Goal: Book appointment/travel/reservation

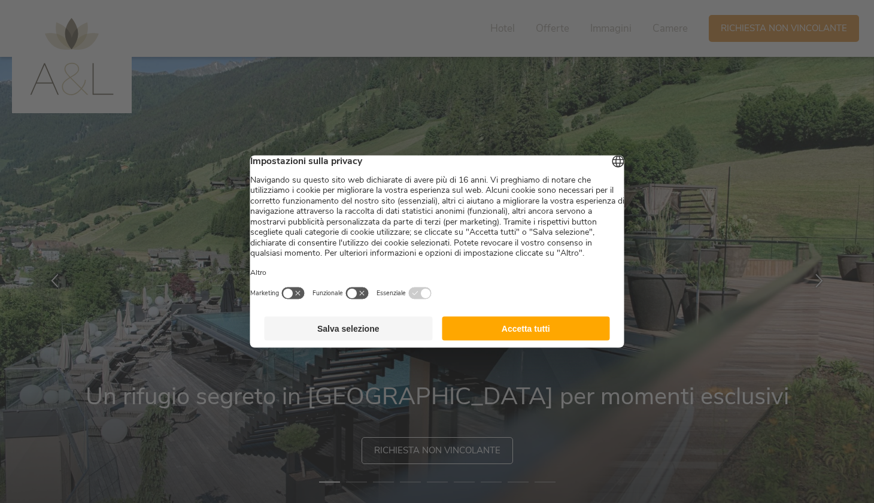
click at [516, 340] on button "Accetta tutti" at bounding box center [526, 329] width 168 height 24
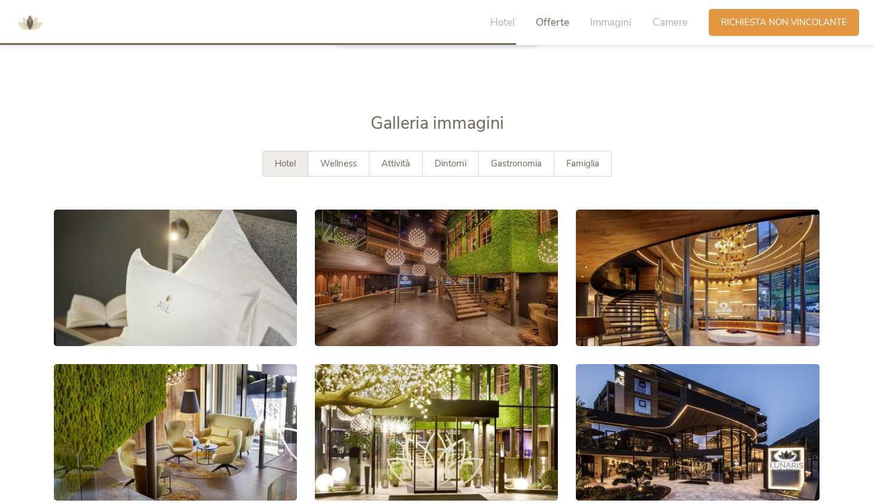
scroll to position [2130, 0]
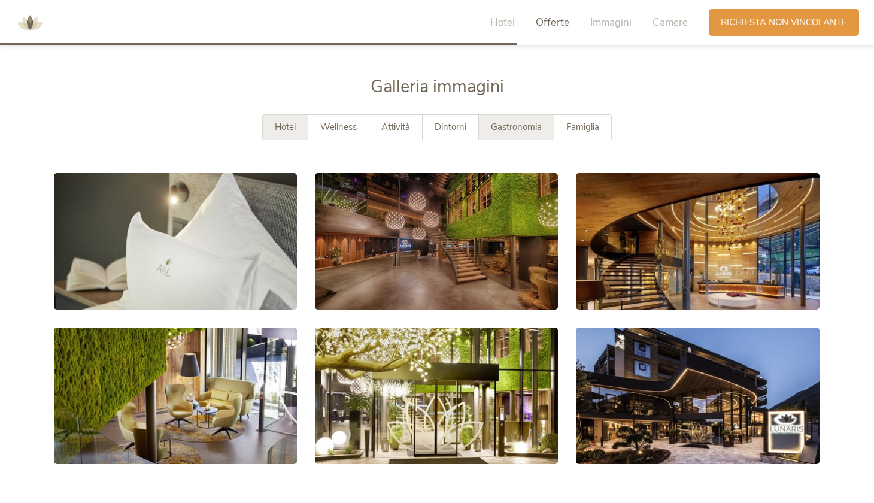
click at [504, 132] on div "Gastronomia" at bounding box center [516, 127] width 75 height 25
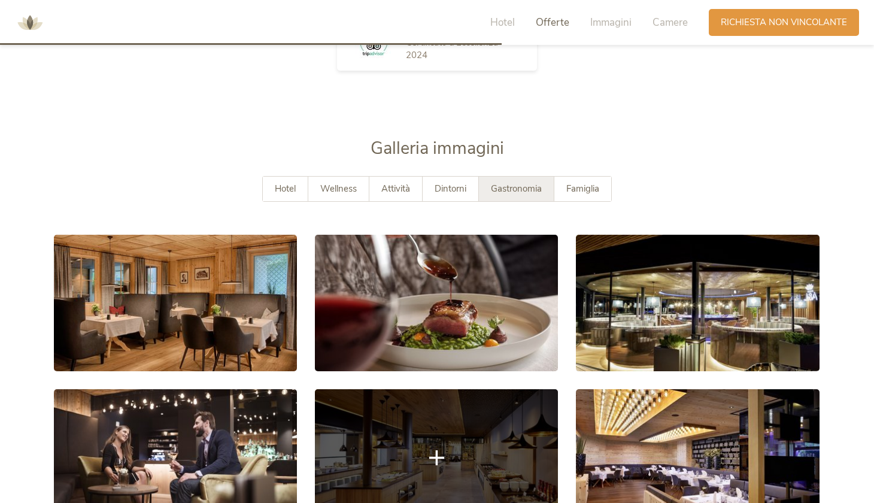
scroll to position [2016, 0]
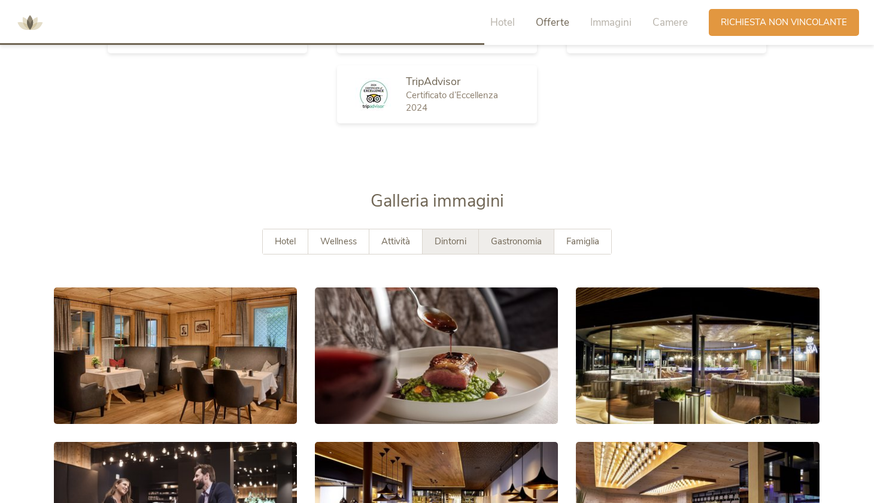
click at [470, 243] on div "Dintorni" at bounding box center [450, 241] width 56 height 25
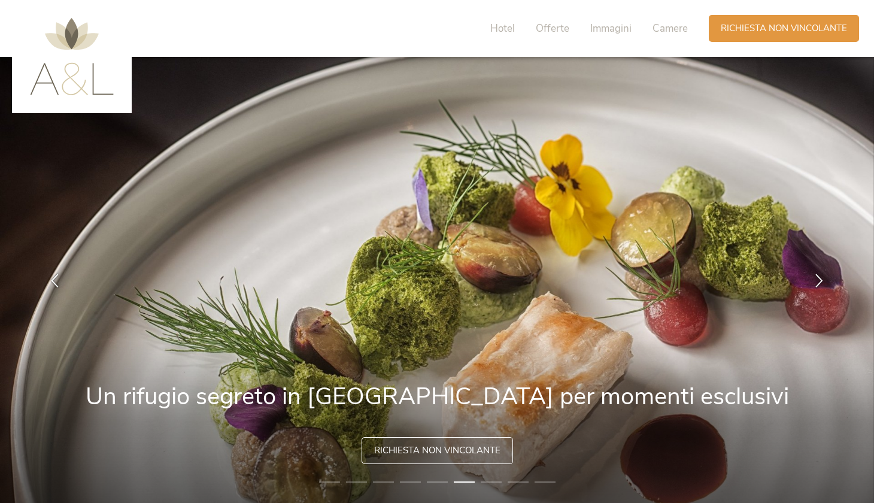
scroll to position [0, 0]
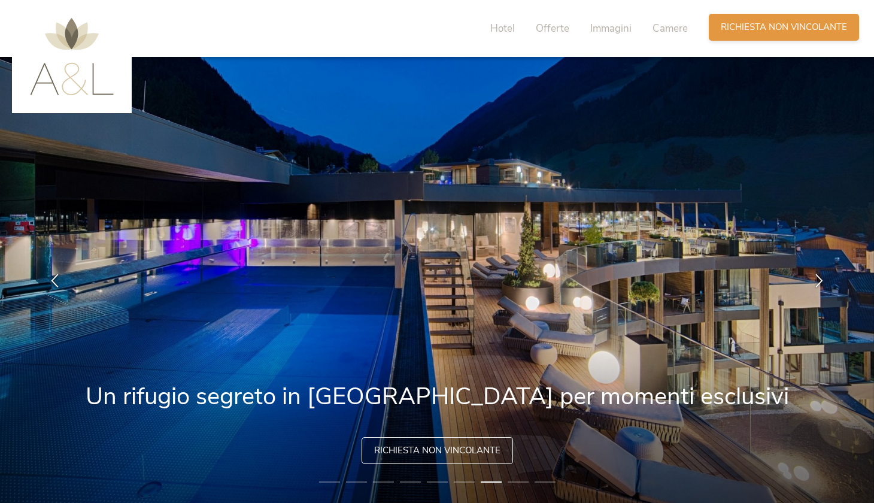
click at [735, 33] on span "Richiesta non vincolante" at bounding box center [783, 27] width 126 height 13
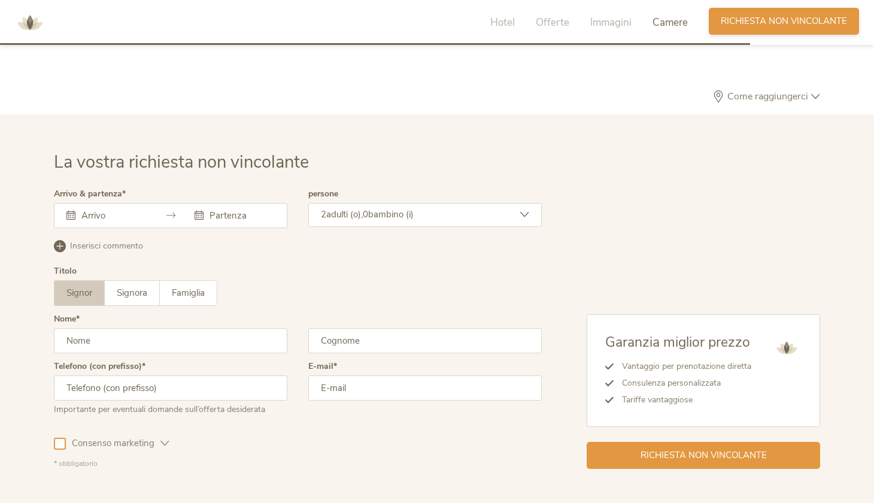
scroll to position [3638, 0]
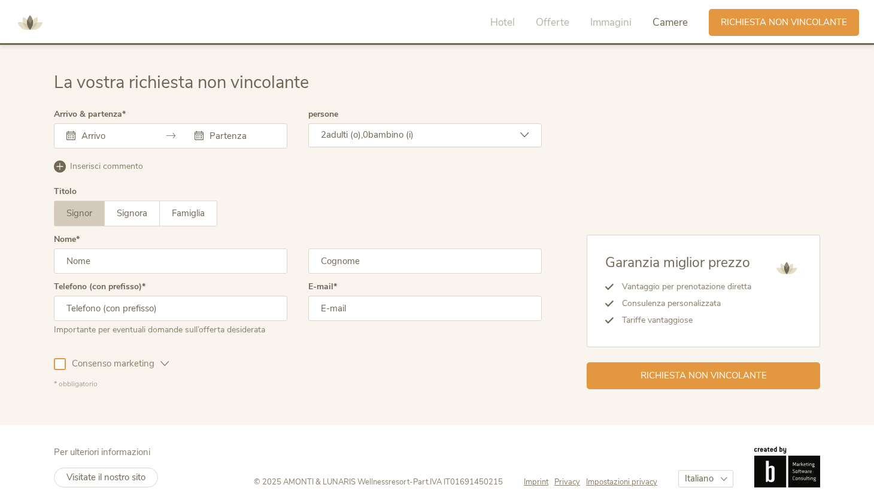
click at [151, 129] on div at bounding box center [170, 135] width 233 height 25
click at [166, 133] on icon at bounding box center [170, 135] width 9 height 9
click at [171, 133] on icon at bounding box center [170, 135] width 9 height 9
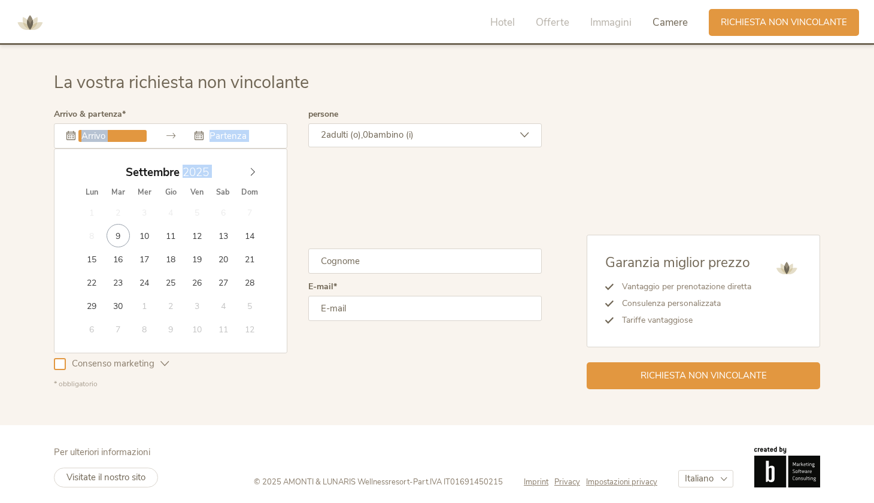
click at [107, 138] on div at bounding box center [170, 135] width 233 height 25
click at [250, 168] on icon at bounding box center [252, 172] width 8 height 8
type input "[DATE]"
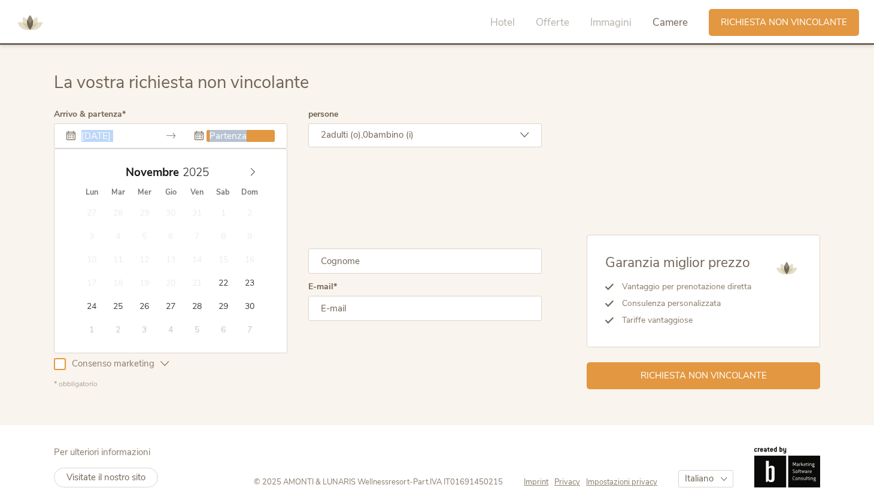
type input "[DATE]"
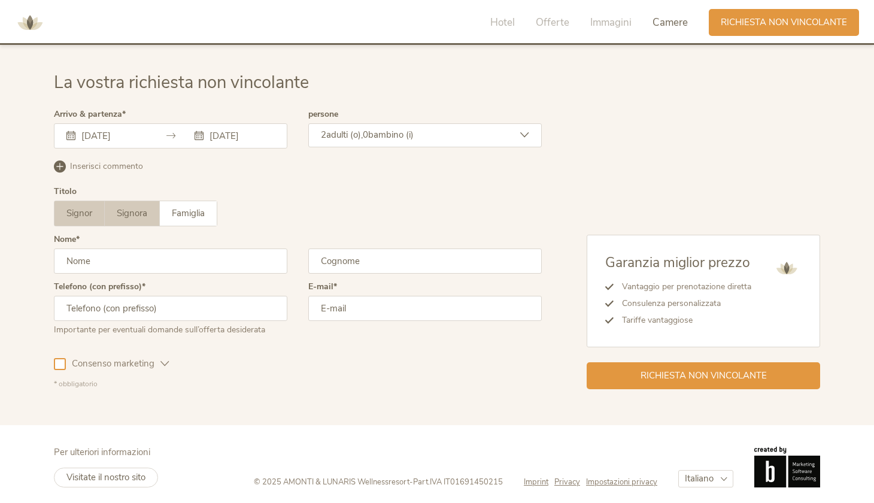
click at [133, 212] on span "Signora" at bounding box center [132, 213] width 31 height 12
type input "Victoria"
type input "Cappelletti"
type input "3"
type input "[PHONE_NUMBER]"
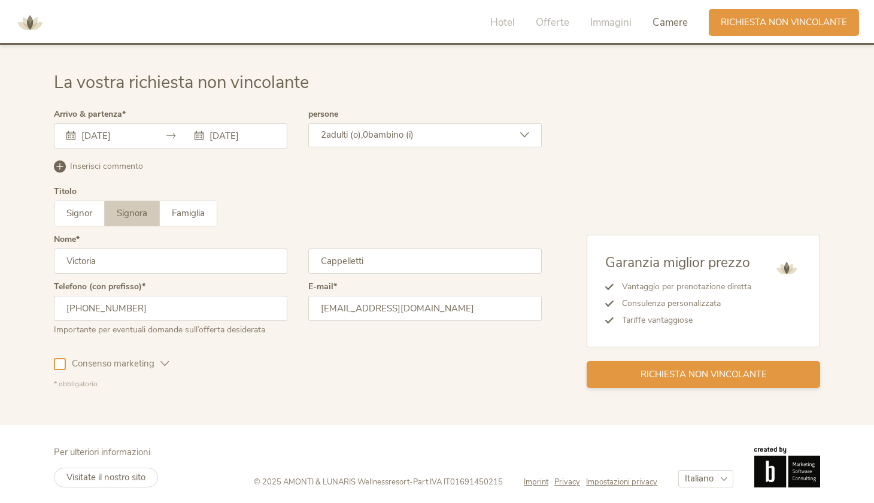
type input "[EMAIL_ADDRESS][DOMAIN_NAME]"
click at [634, 370] on div "Richiesta non vincolante" at bounding box center [702, 374] width 233 height 27
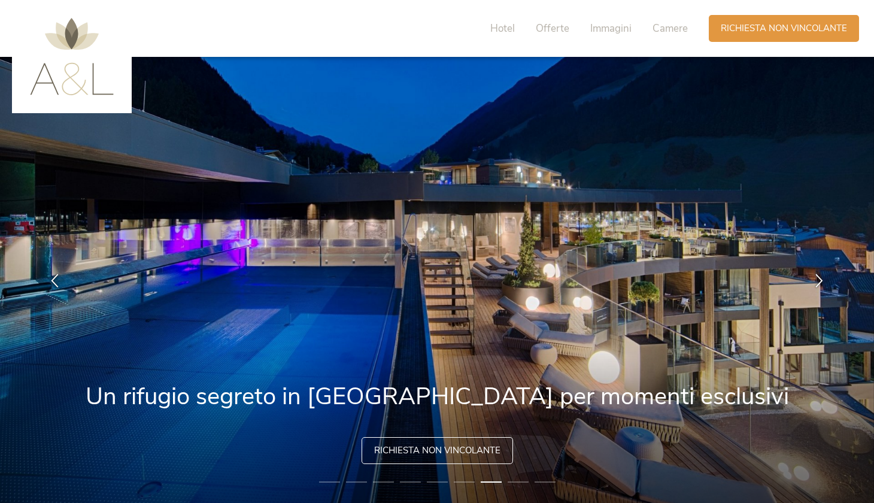
scroll to position [0, 0]
click at [497, 32] on span "Hotel" at bounding box center [502, 29] width 25 height 14
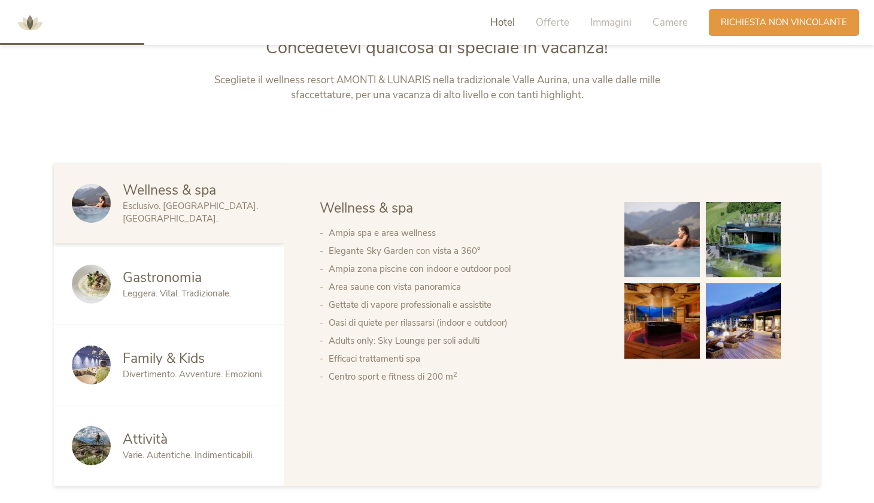
scroll to position [600, 0]
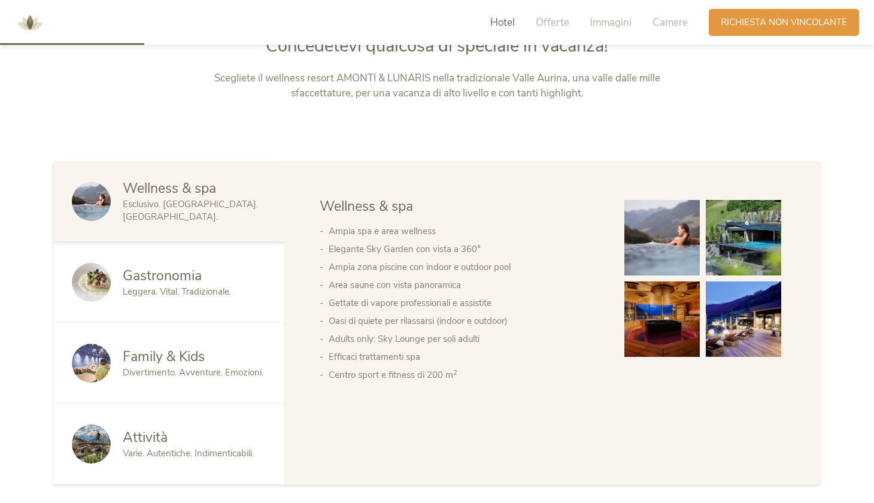
click at [232, 300] on div "Gastronomia Leggera. Vital. Tradizionale." at bounding box center [169, 282] width 230 height 81
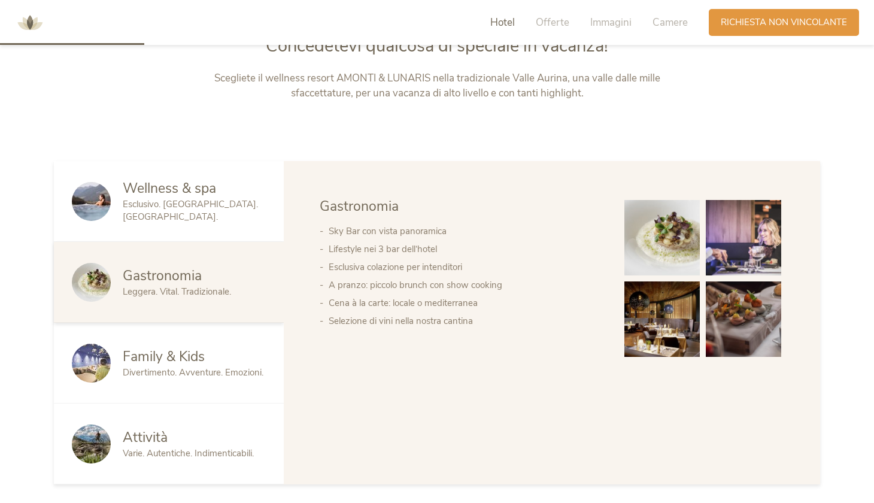
click at [208, 379] on div "Family & Kids Divertimento. Avventure. Emozioni." at bounding box center [169, 363] width 230 height 81
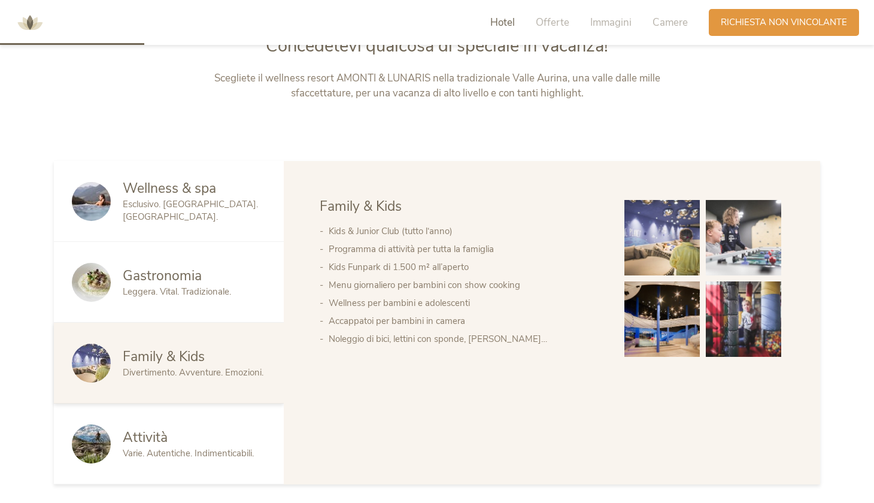
scroll to position [629, 0]
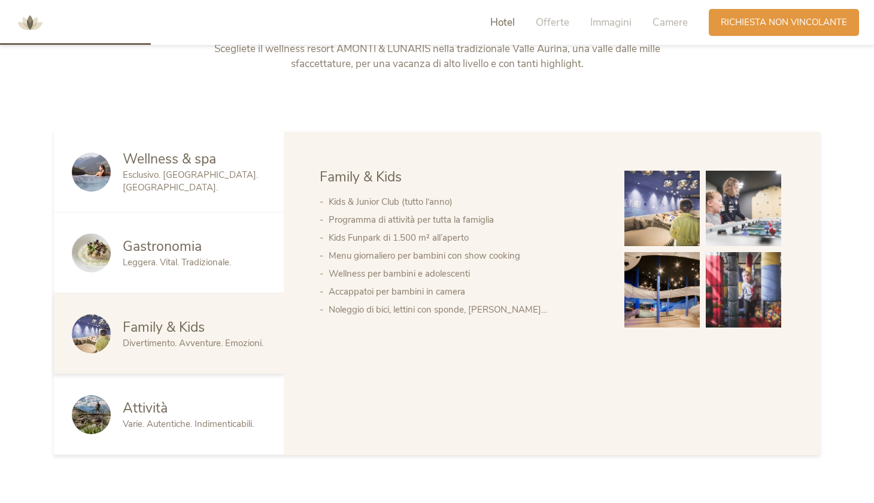
click at [203, 413] on div "Attività" at bounding box center [194, 408] width 143 height 19
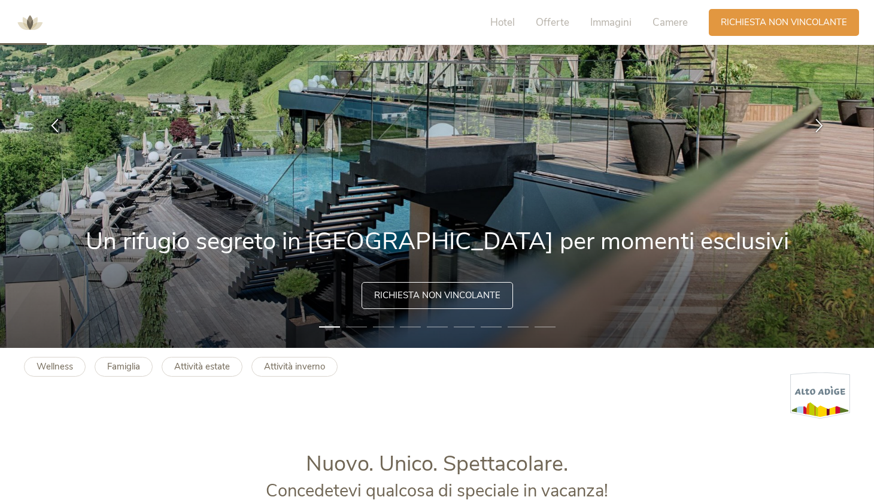
scroll to position [241, 0]
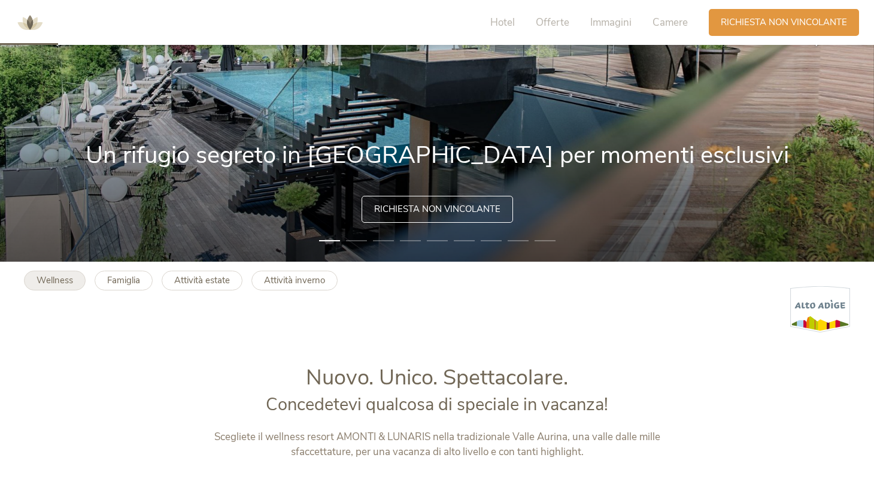
click at [47, 273] on link "Wellness" at bounding box center [55, 280] width 62 height 20
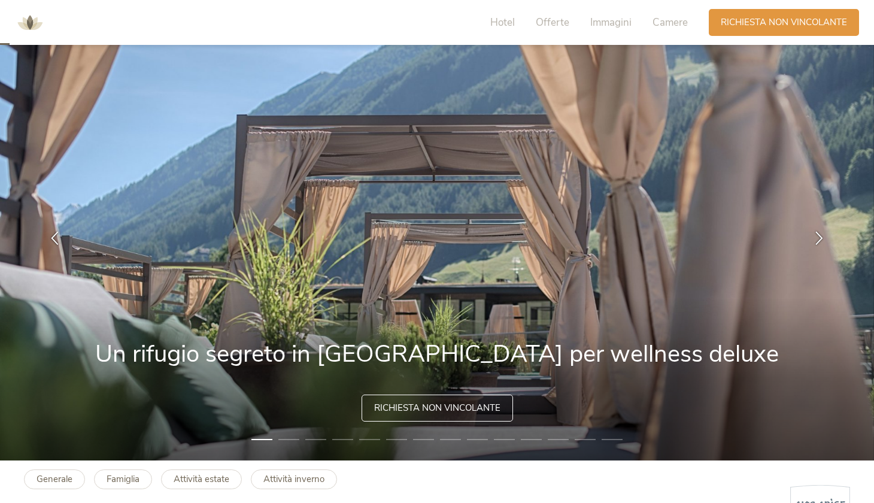
scroll to position [44, 0]
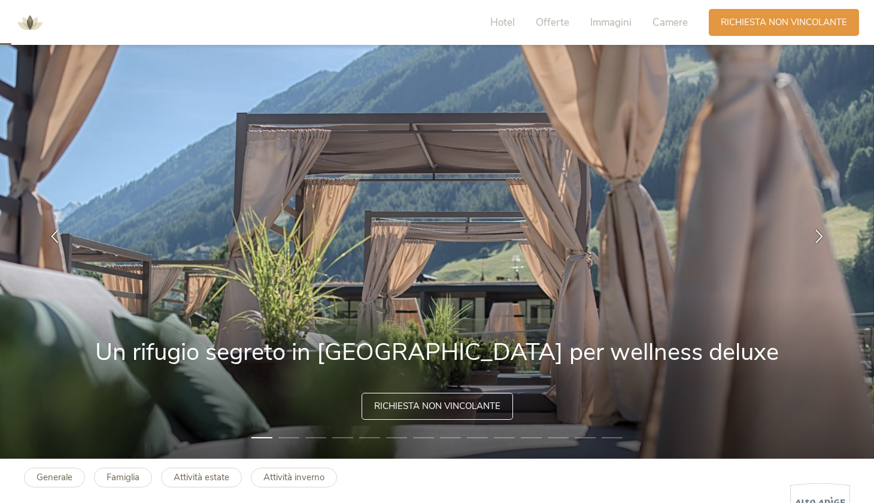
click at [288, 436] on li "2" at bounding box center [288, 437] width 21 height 12
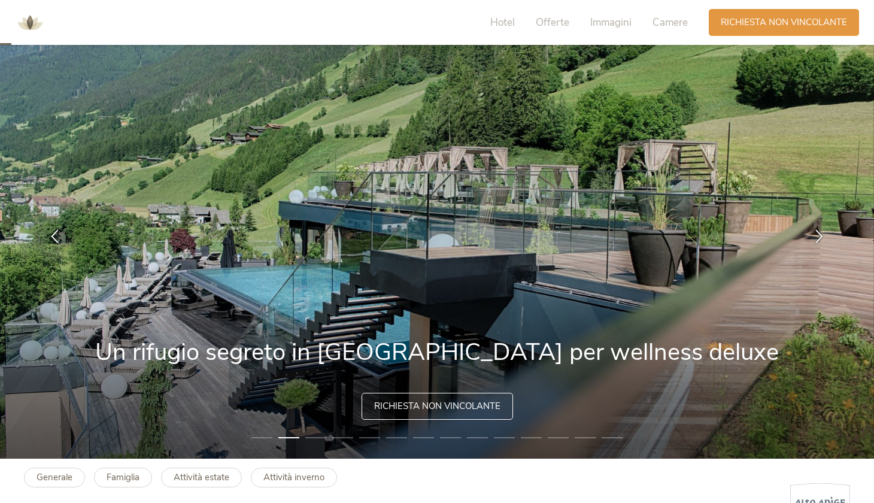
click at [319, 439] on li "3" at bounding box center [315, 437] width 21 height 12
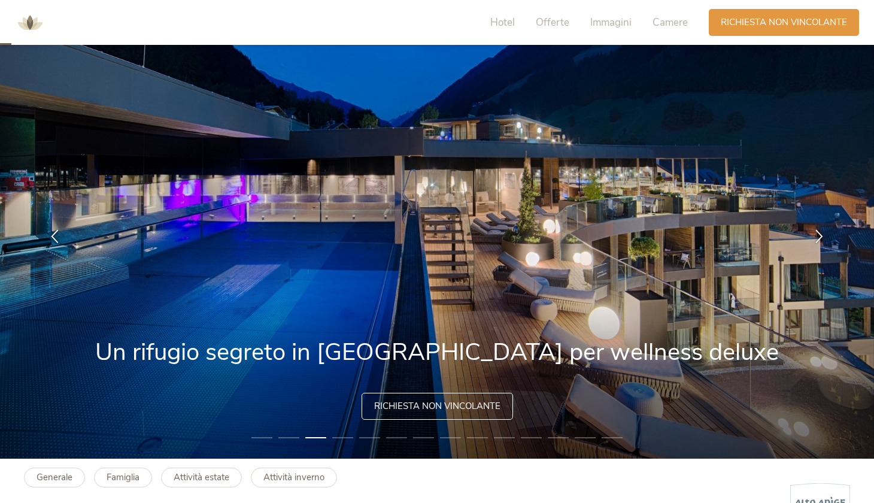
click at [339, 438] on li "4" at bounding box center [342, 437] width 21 height 12
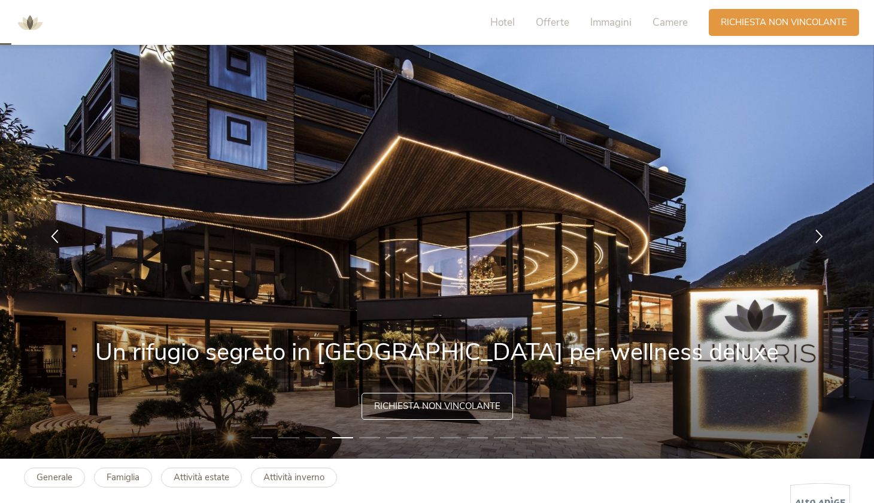
click at [370, 440] on li "5" at bounding box center [369, 437] width 21 height 12
click at [373, 440] on li "5" at bounding box center [369, 437] width 21 height 12
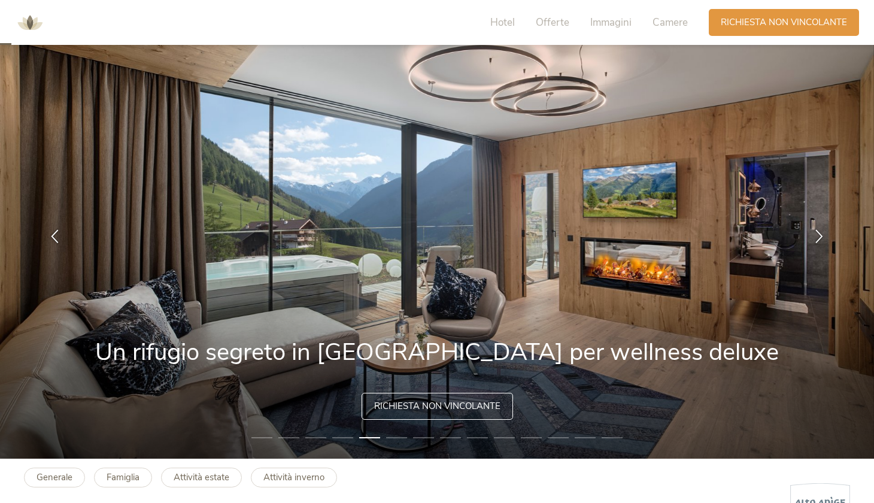
click at [400, 435] on li "6" at bounding box center [396, 437] width 21 height 12
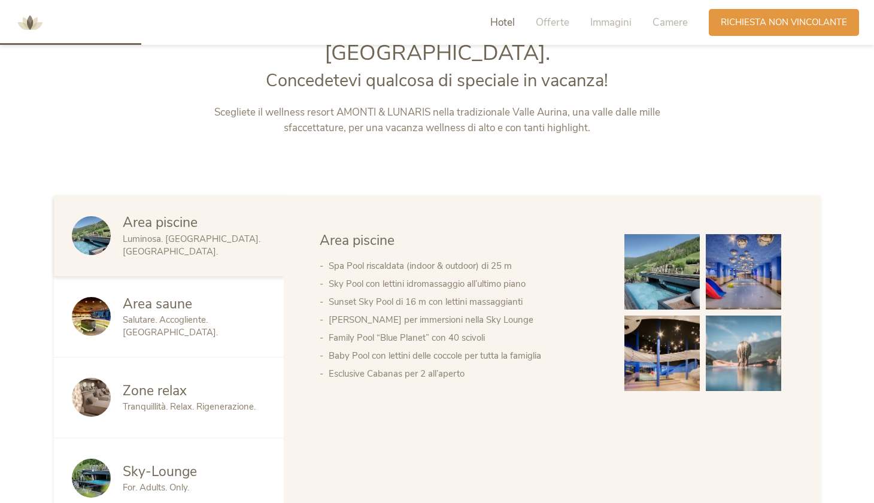
scroll to position [595, 0]
drag, startPoint x: 336, startPoint y: 271, endPoint x: 446, endPoint y: 272, distance: 110.1
click at [445, 293] on li "Sunset Sky Pool di 16 m con lettini massaggianti" at bounding box center [464, 302] width 272 height 18
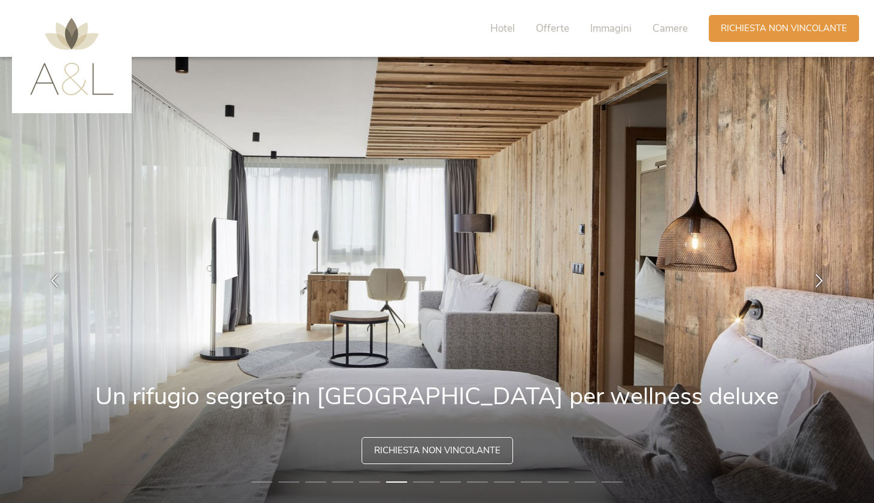
scroll to position [0, 0]
click at [618, 25] on span "Immagini" at bounding box center [610, 29] width 41 height 14
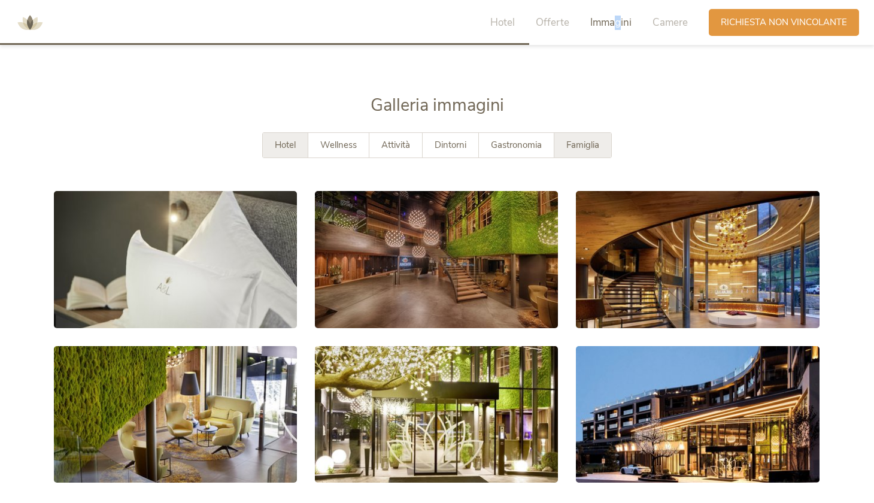
scroll to position [2236, 0]
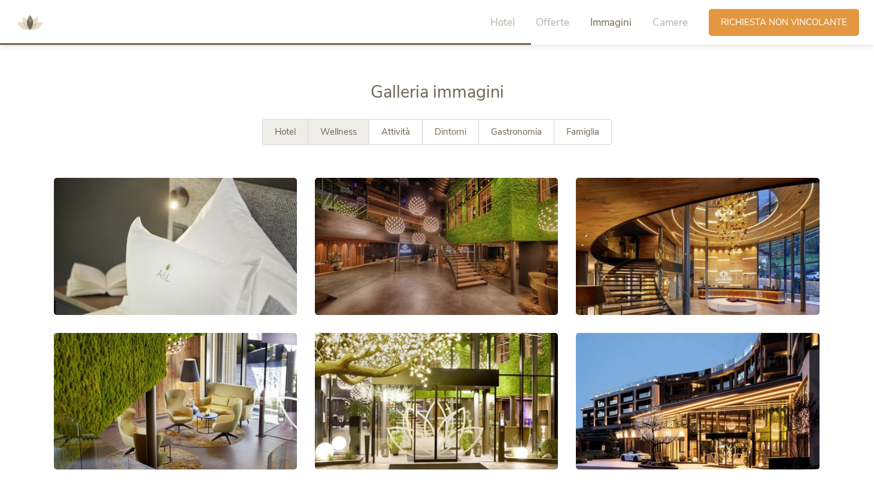
click at [330, 126] on span "Wellness" at bounding box center [338, 132] width 36 height 12
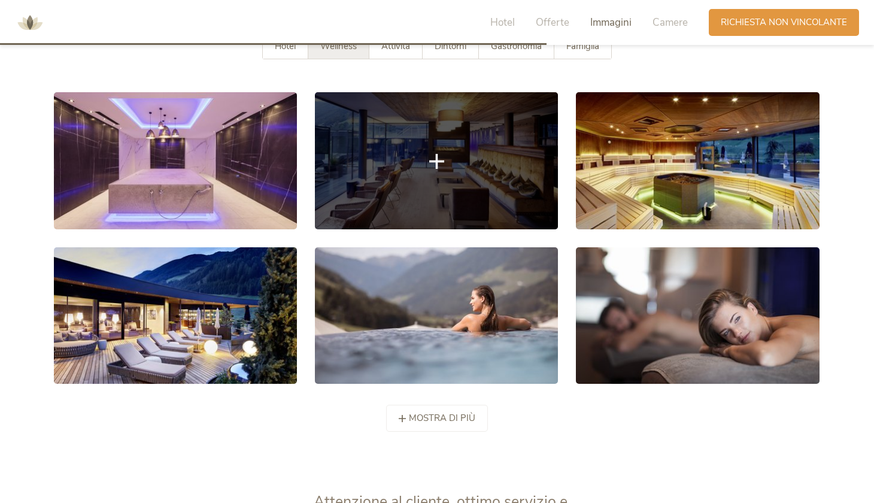
scroll to position [2326, 0]
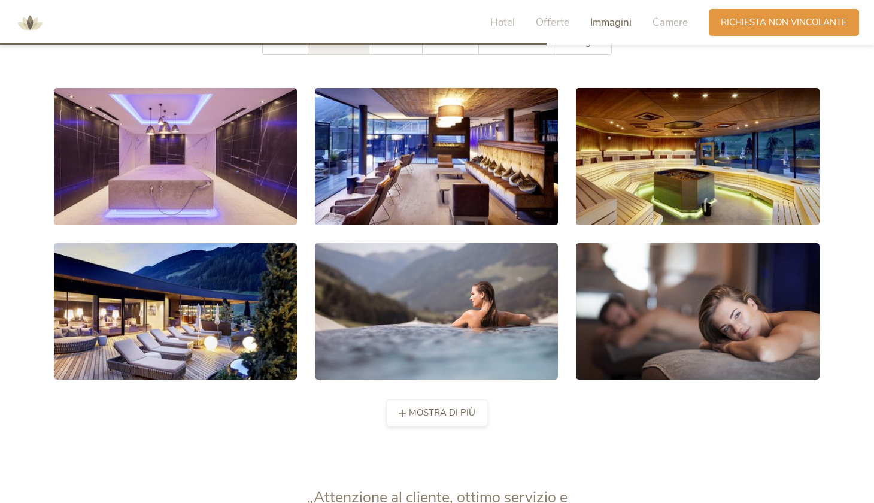
click at [429, 406] on span "mostra di più" at bounding box center [442, 412] width 66 height 13
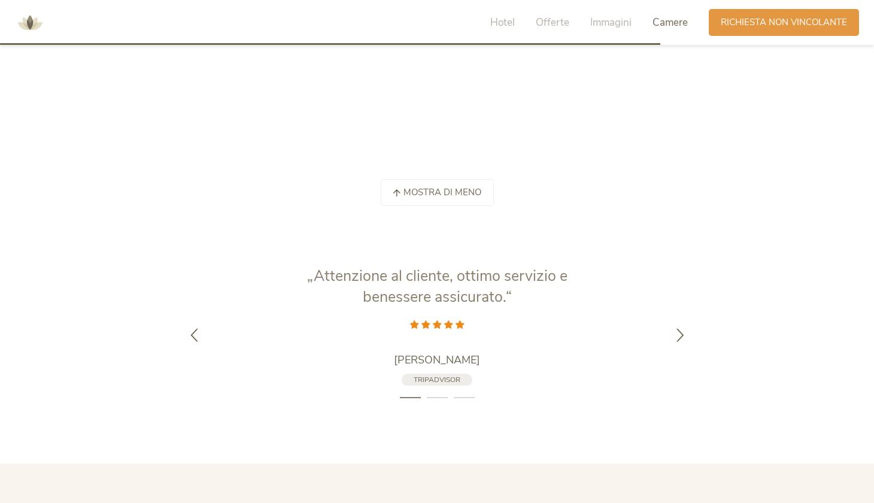
scroll to position [3628, 0]
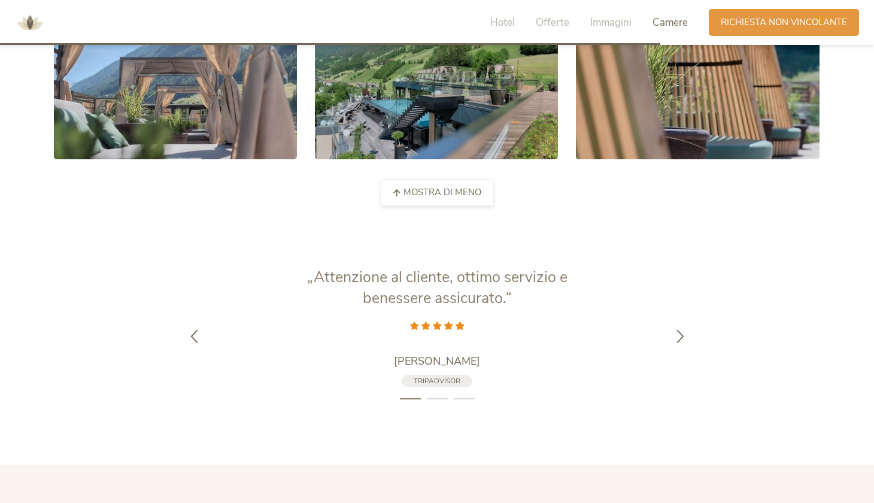
click at [410, 186] on span "mostra di meno" at bounding box center [442, 192] width 78 height 13
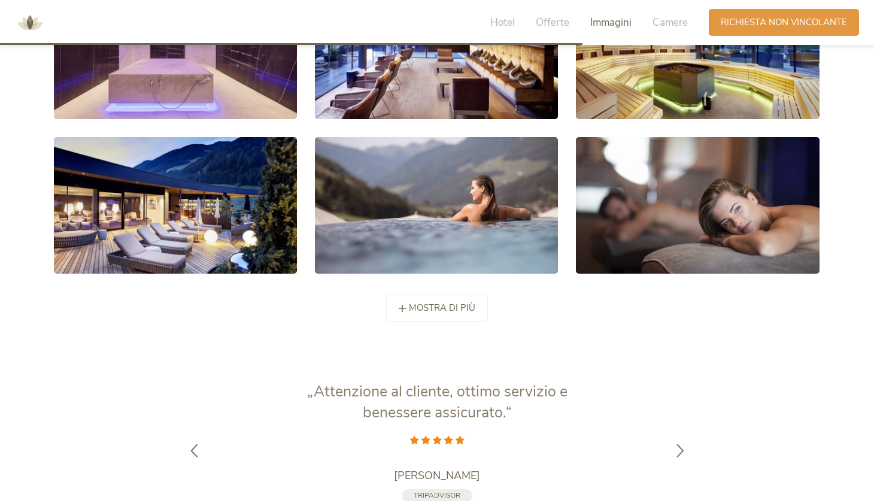
scroll to position [2283, 0]
